Goal: Register for event/course

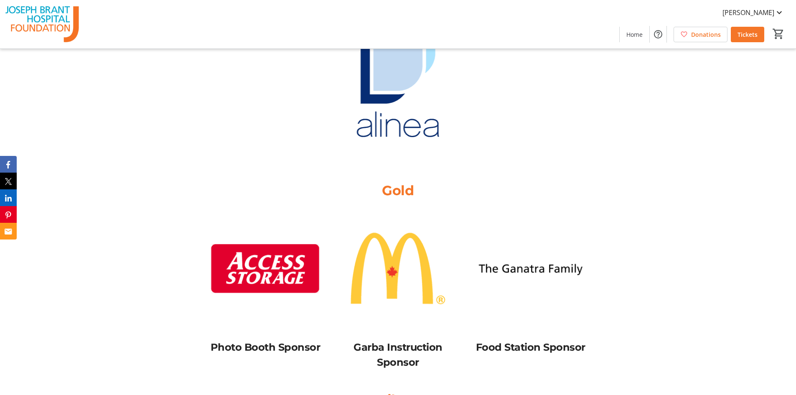
scroll to position [1755, 0]
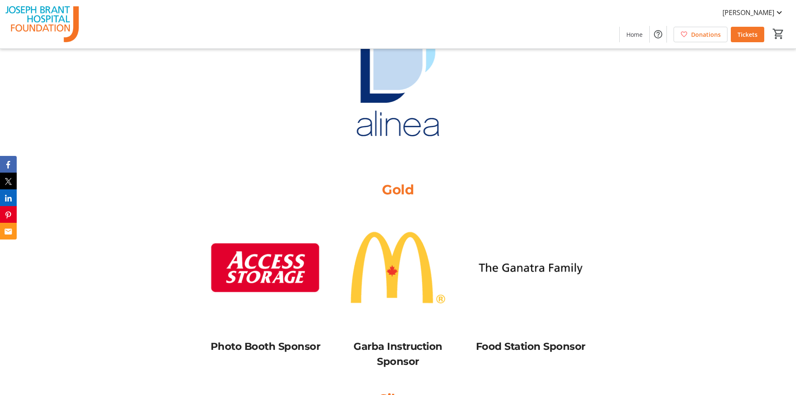
click at [553, 217] on img at bounding box center [530, 267] width 122 height 122
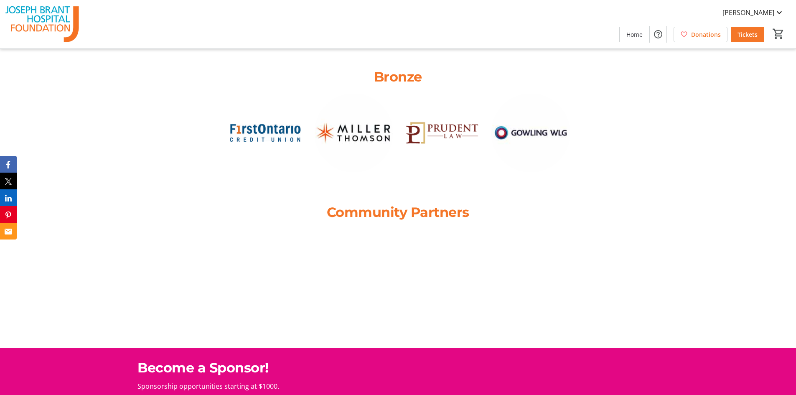
scroll to position [2048, 0]
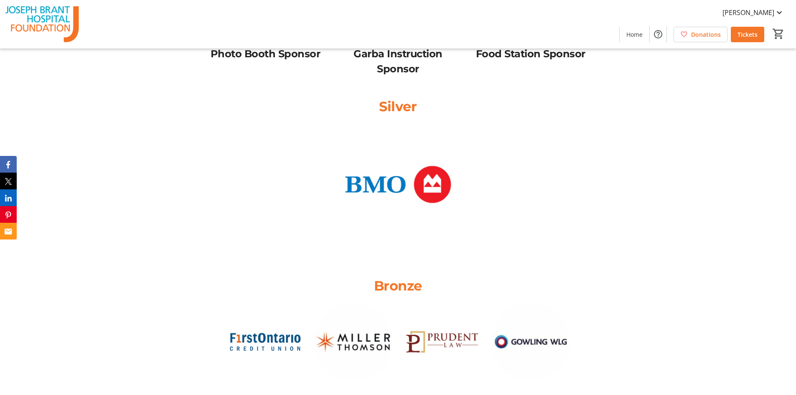
click at [398, 303] on div at bounding box center [442, 347] width 89 height 89
click at [374, 303] on img at bounding box center [354, 342] width 79 height 79
click at [538, 303] on img at bounding box center [530, 342] width 79 height 79
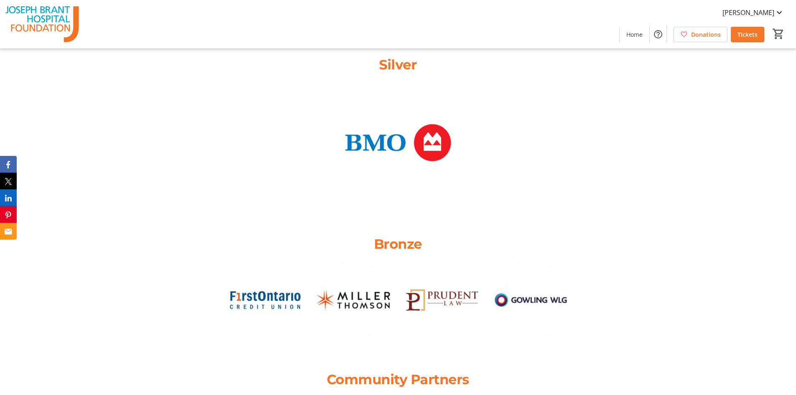
scroll to position [2298, 0]
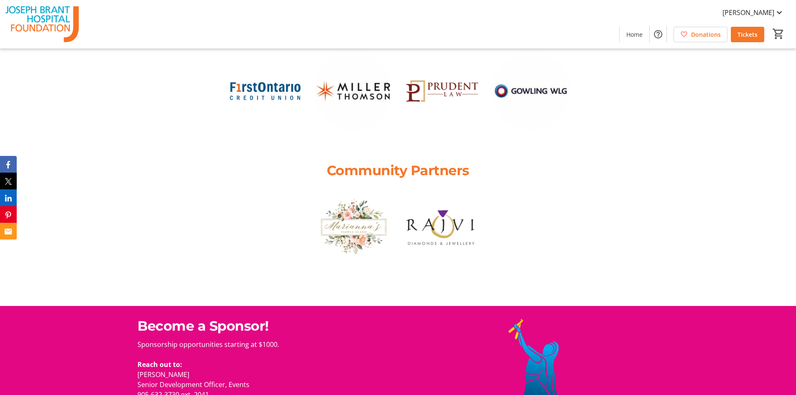
click at [461, 187] on img at bounding box center [442, 226] width 79 height 79
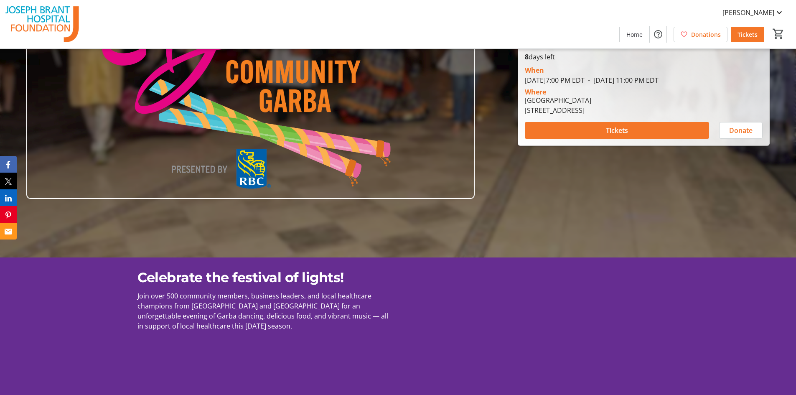
scroll to position [0, 0]
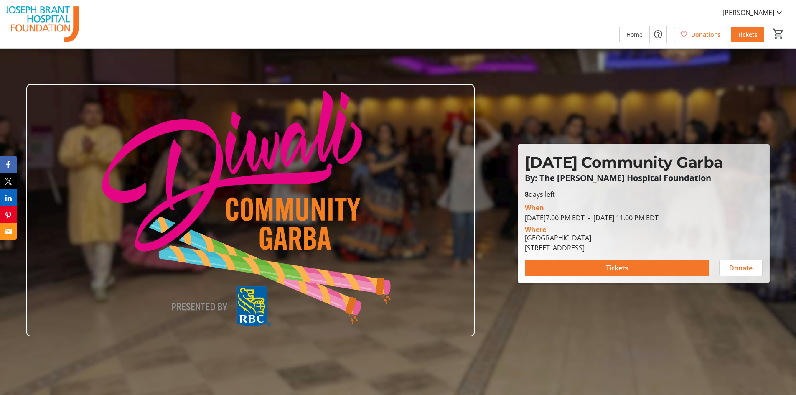
click at [631, 114] on div at bounding box center [398, 197] width 796 height 395
click at [639, 34] on span "Home" at bounding box center [634, 34] width 16 height 9
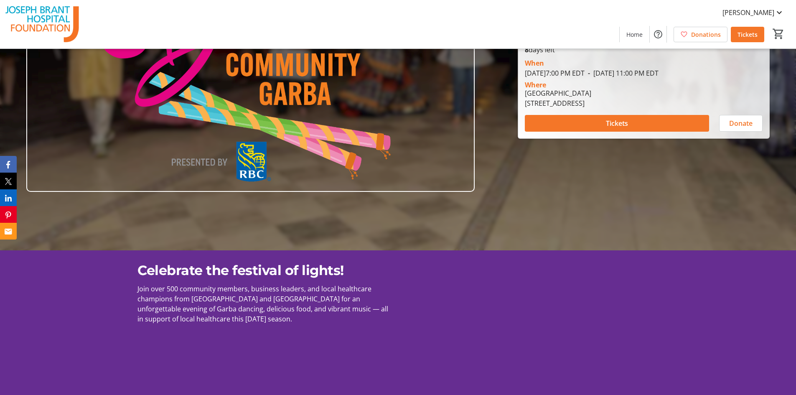
scroll to position [293, 0]
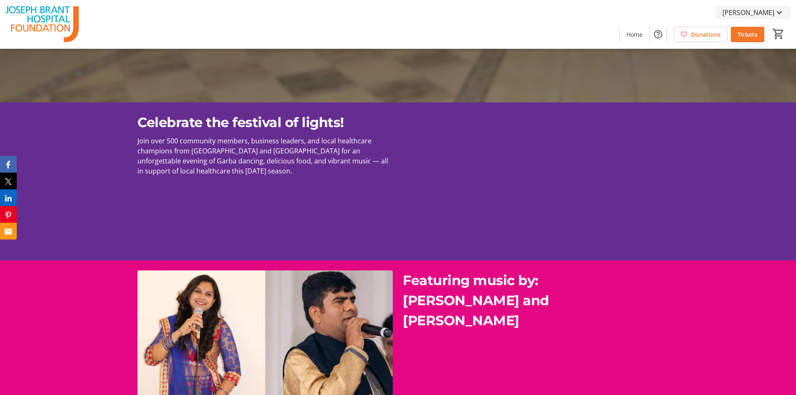
click at [763, 10] on span "[PERSON_NAME]" at bounding box center [749, 13] width 52 height 10
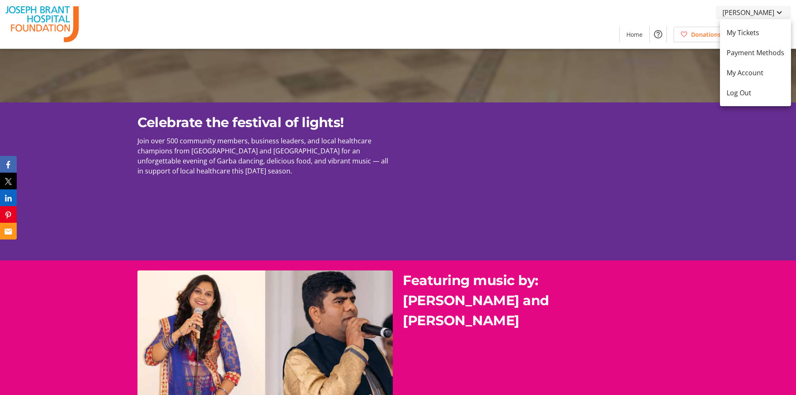
click at [763, 10] on div at bounding box center [398, 197] width 796 height 395
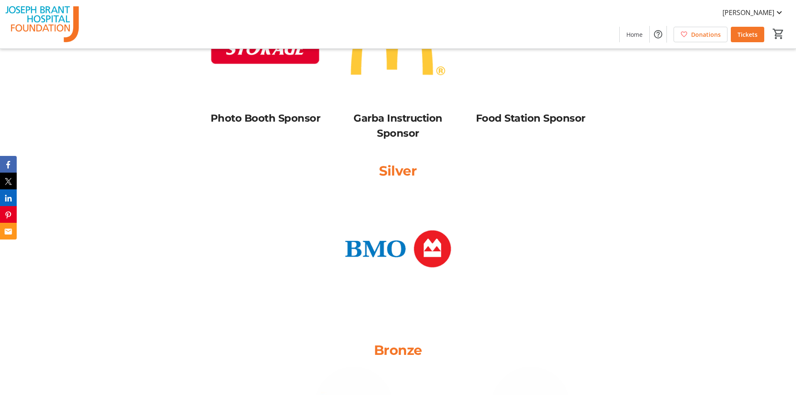
scroll to position [2131, 0]
